Goal: Task Accomplishment & Management: Manage account settings

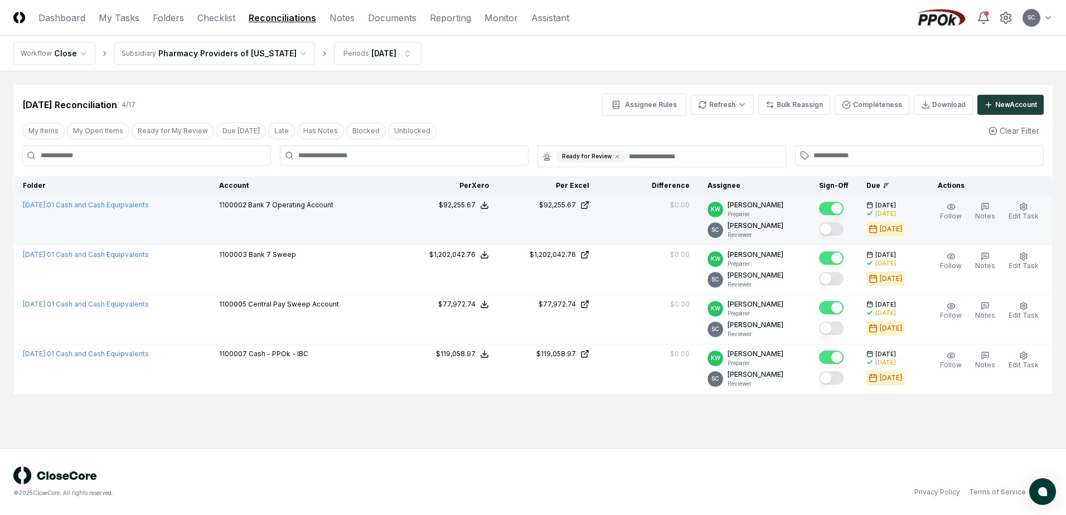
click at [841, 229] on button "Mark complete" at bounding box center [831, 229] width 25 height 13
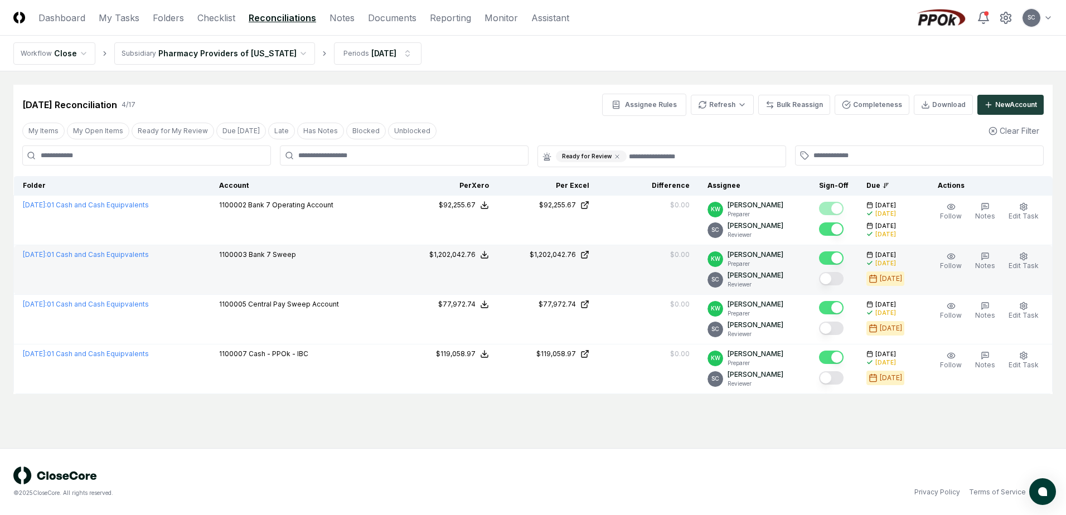
click at [836, 278] on button "Mark complete" at bounding box center [831, 278] width 25 height 13
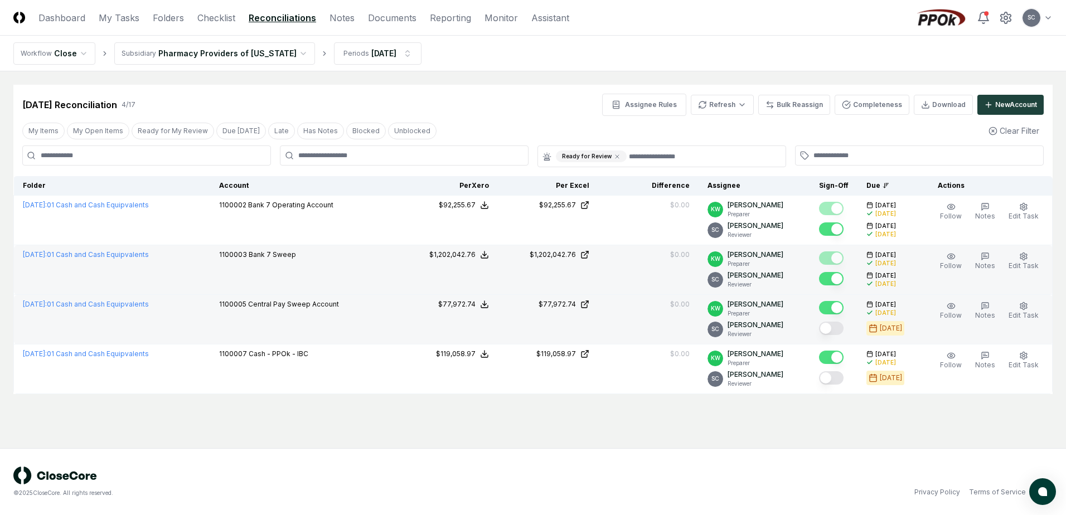
click at [840, 325] on button "Mark complete" at bounding box center [831, 328] width 25 height 13
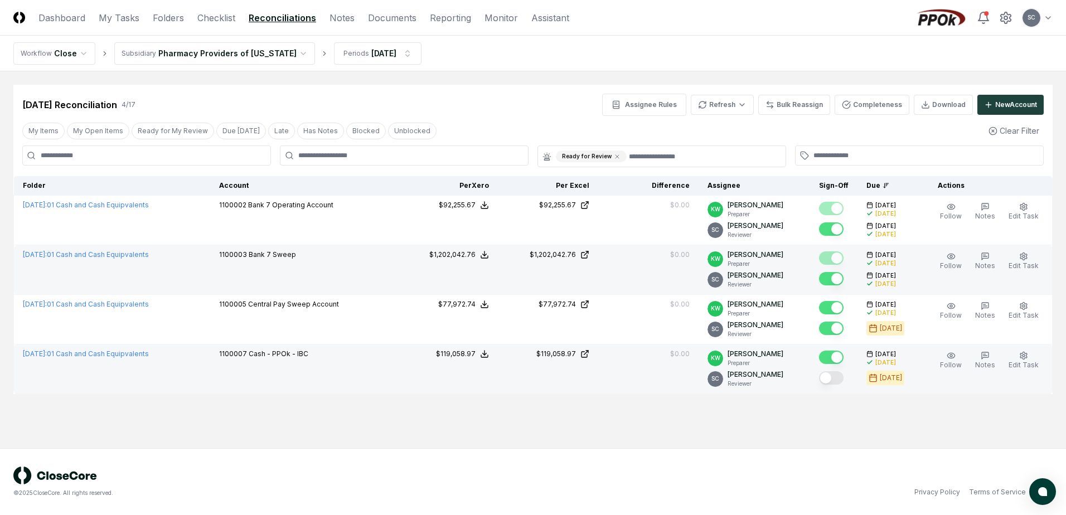
click at [843, 379] on button "Mark complete" at bounding box center [831, 377] width 25 height 13
click at [218, 20] on link "Checklist" at bounding box center [216, 17] width 38 height 13
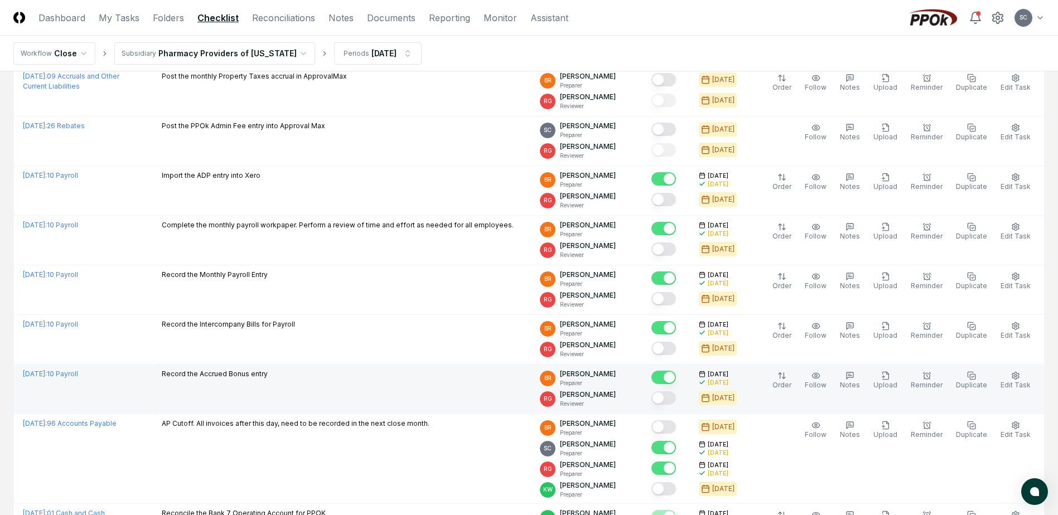
scroll to position [223, 0]
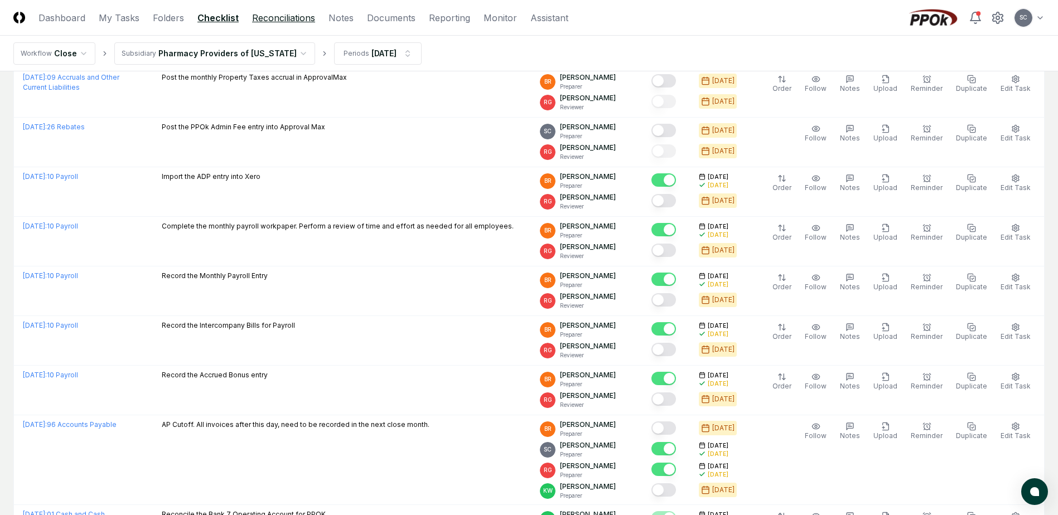
click at [289, 16] on link "Reconciliations" at bounding box center [283, 17] width 63 height 13
